Goal: Task Accomplishment & Management: Use online tool/utility

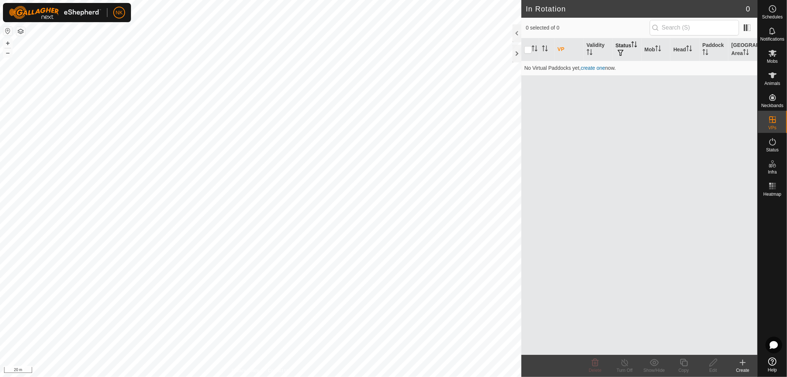
click at [626, 46] on th "Status" at bounding box center [626, 49] width 29 height 23
click at [623, 54] on span "button" at bounding box center [620, 53] width 6 height 6
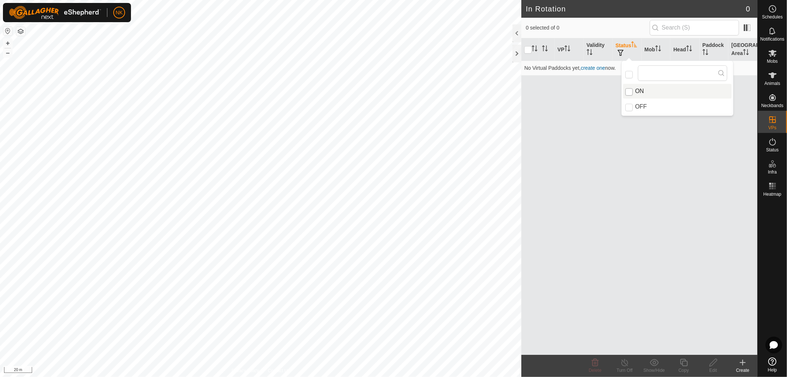
click at [628, 91] on input "ON" at bounding box center [628, 91] width 7 height 7
checkbox input "true"
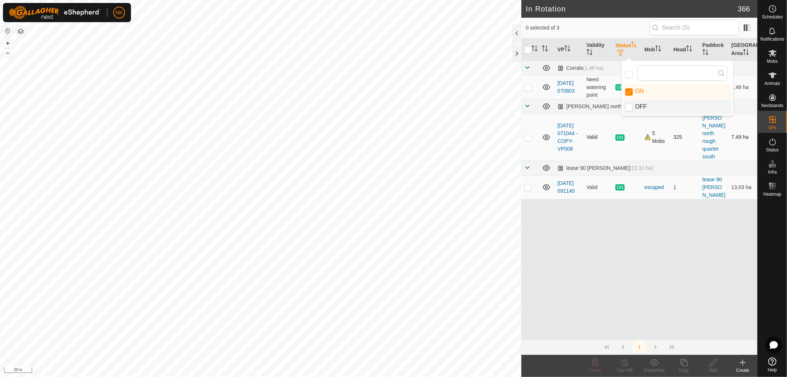
click at [526, 134] on p-checkbox at bounding box center [527, 137] width 7 height 6
checkbox input "true"
click at [677, 364] on copy-svg-icon at bounding box center [684, 362] width 30 height 9
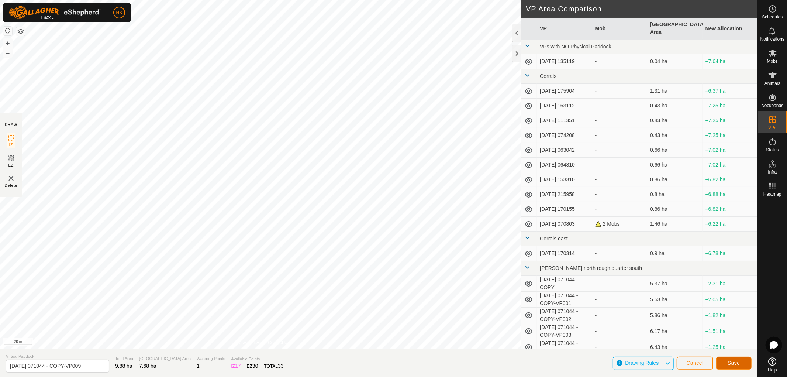
click at [738, 361] on span "Save" at bounding box center [733, 363] width 13 height 6
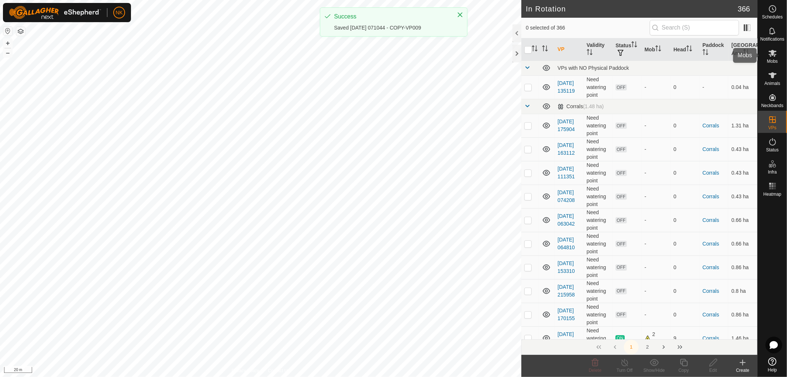
click at [772, 59] on span "Mobs" at bounding box center [772, 61] width 11 height 4
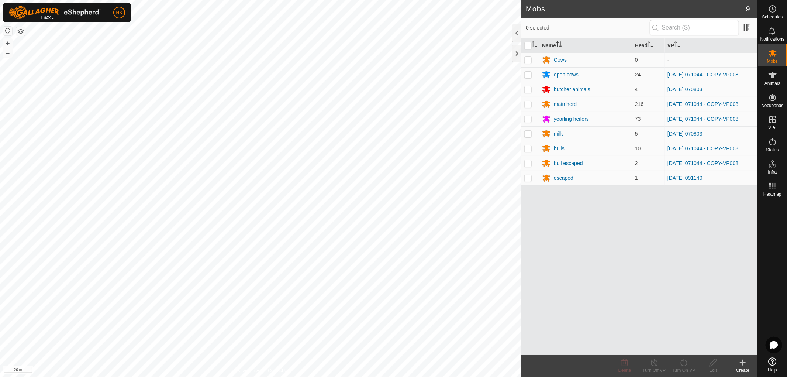
click at [527, 72] on p-checkbox at bounding box center [527, 75] width 7 height 6
checkbox input "true"
click at [527, 103] on p-checkbox at bounding box center [527, 104] width 7 height 6
checkbox input "true"
click at [525, 119] on p-checkbox at bounding box center [527, 119] width 7 height 6
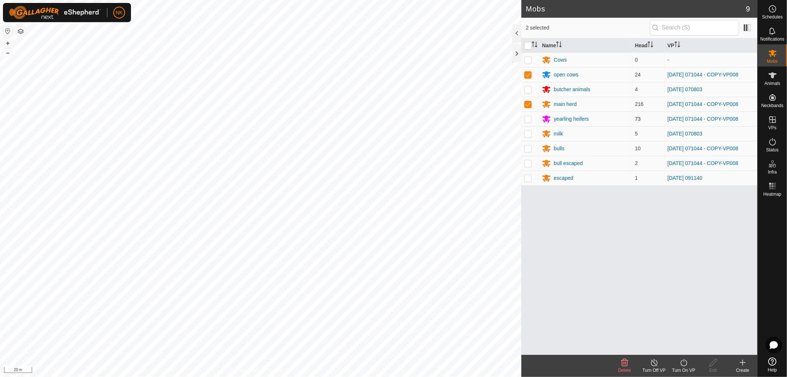
checkbox input "true"
click at [530, 146] on p-checkbox at bounding box center [527, 148] width 7 height 6
checkbox input "true"
click at [529, 160] on p-checkbox at bounding box center [527, 163] width 7 height 6
checkbox input "true"
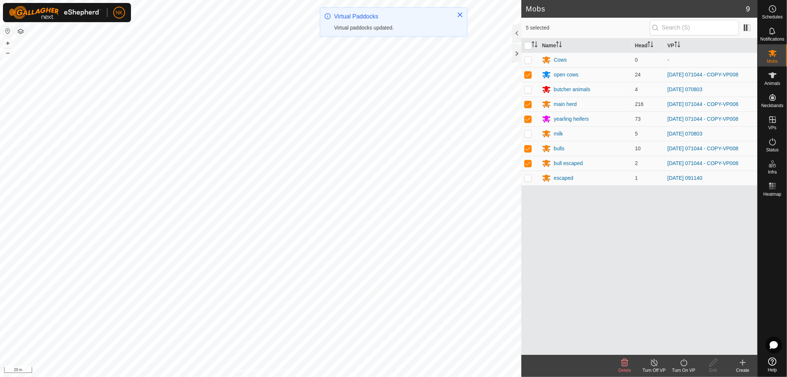
click at [684, 367] on div "Turn On VP" at bounding box center [684, 370] width 30 height 7
click at [679, 342] on link "Now" at bounding box center [705, 346] width 73 height 15
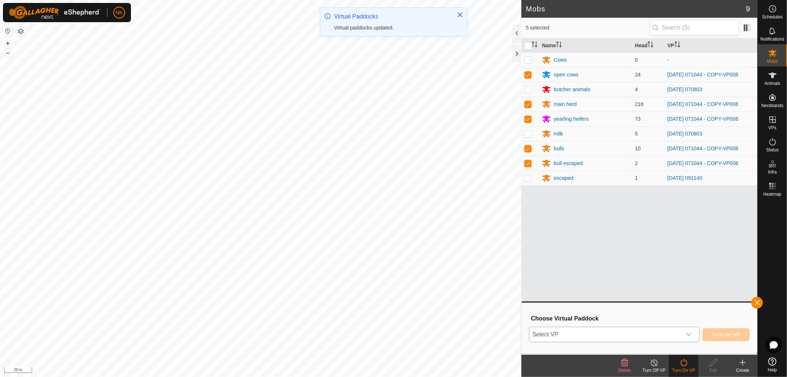
click at [635, 336] on span "Select VP" at bounding box center [605, 334] width 152 height 15
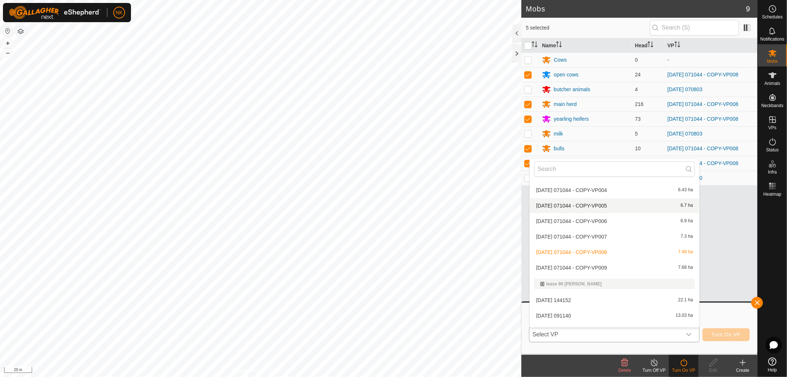
scroll to position [328, 0]
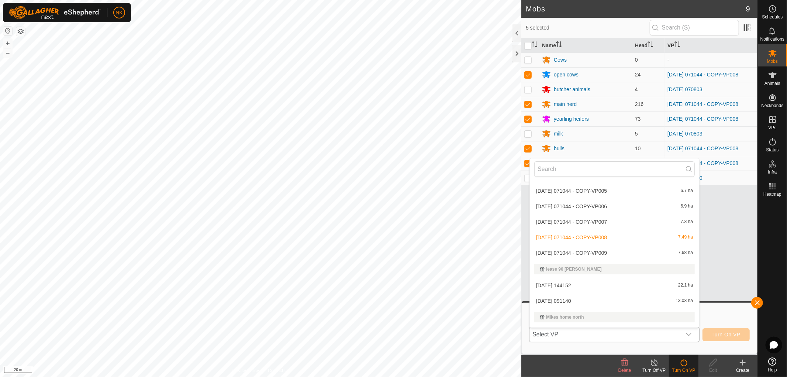
click at [609, 253] on li "[DATE] 071044 - COPY-VP009 7.68 ha" at bounding box center [614, 252] width 169 height 15
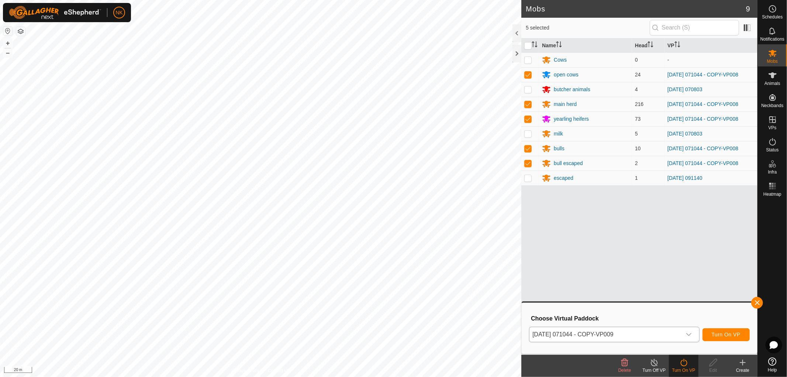
click at [720, 340] on div "[DATE] 071044 - COPY-VP009 Turn On VP" at bounding box center [639, 334] width 221 height 18
click at [721, 337] on button "Turn On VP" at bounding box center [725, 334] width 47 height 13
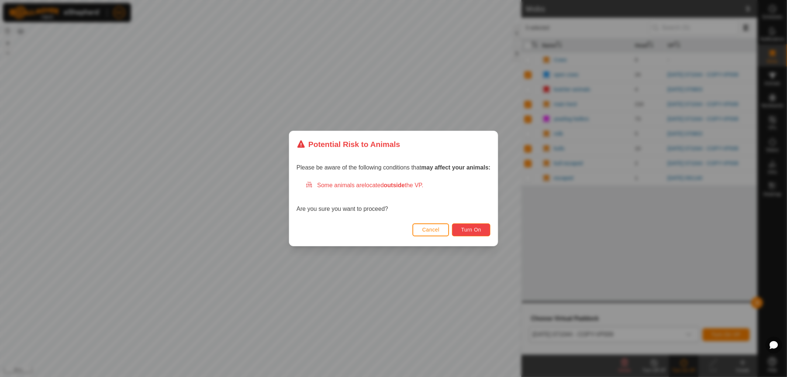
click at [473, 229] on span "Turn On" at bounding box center [471, 229] width 20 height 6
